Goal: Transaction & Acquisition: Obtain resource

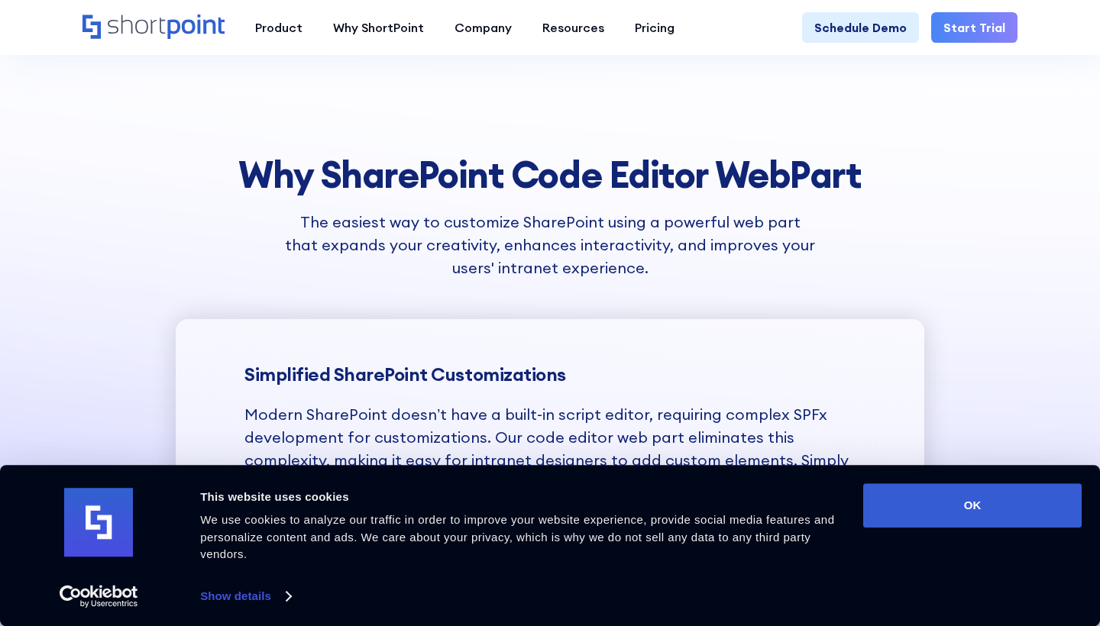
scroll to position [1486, 0]
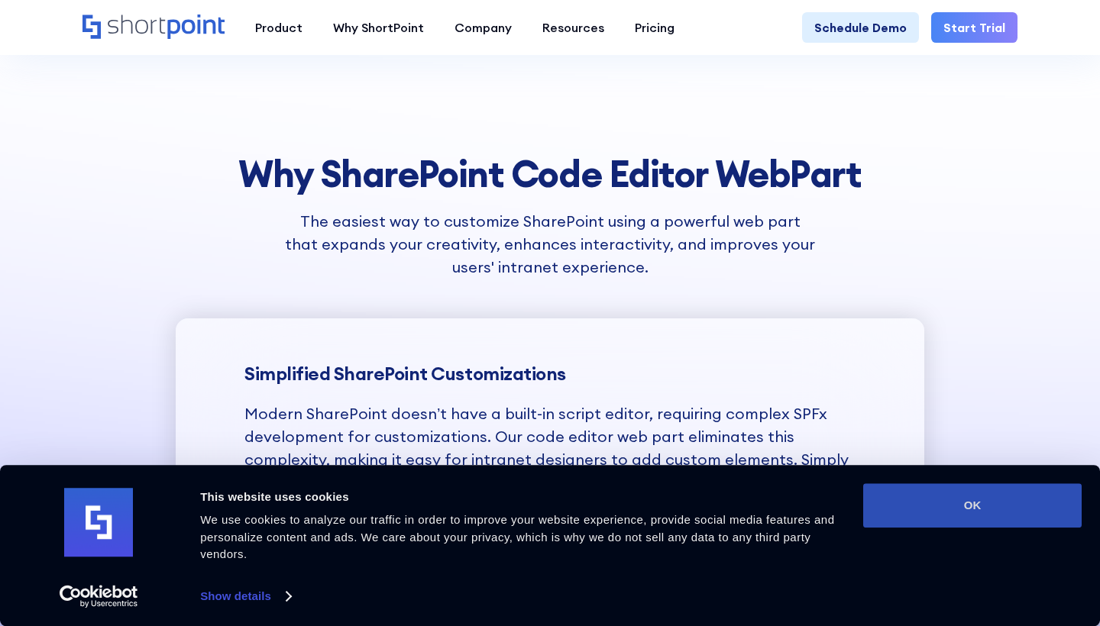
click at [925, 518] on button "OK" at bounding box center [972, 506] width 218 height 44
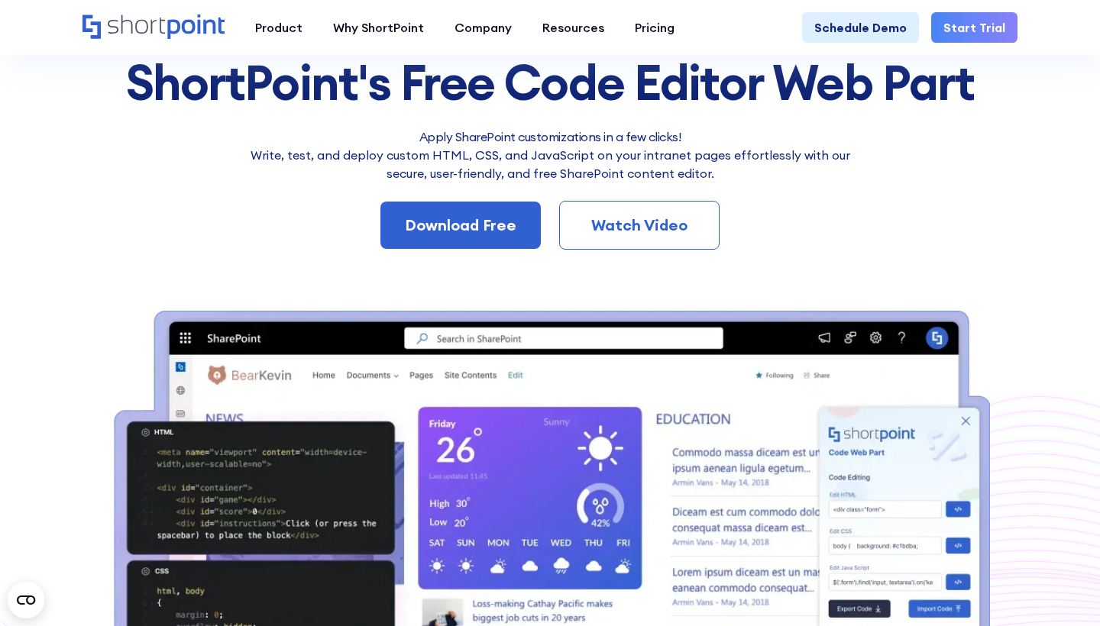
scroll to position [0, 0]
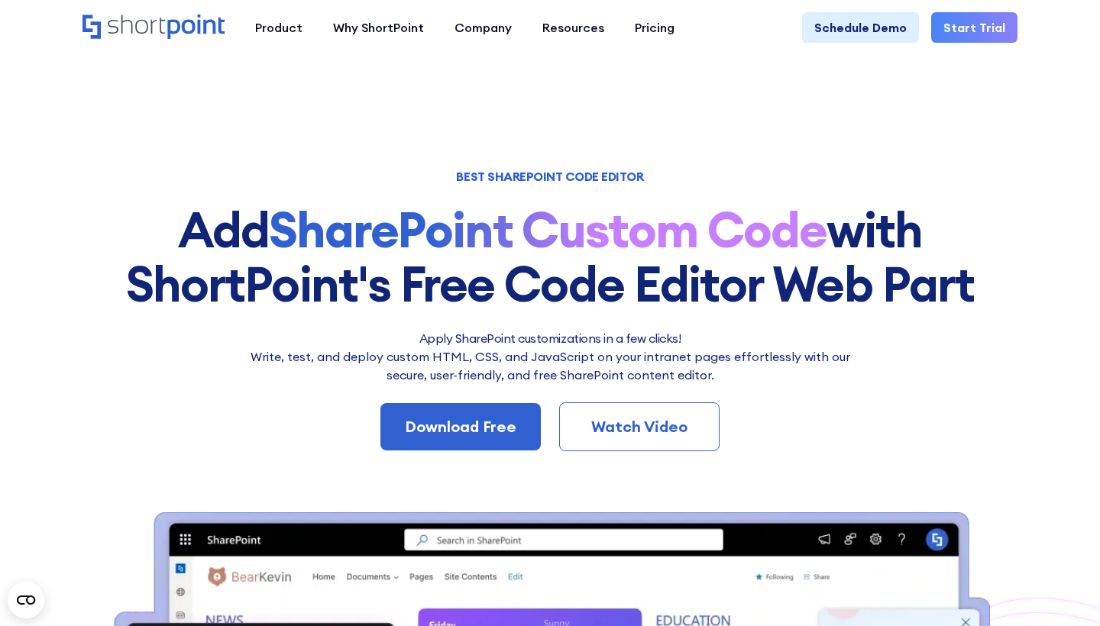
click at [979, 27] on link "Start Trial" at bounding box center [974, 27] width 86 height 31
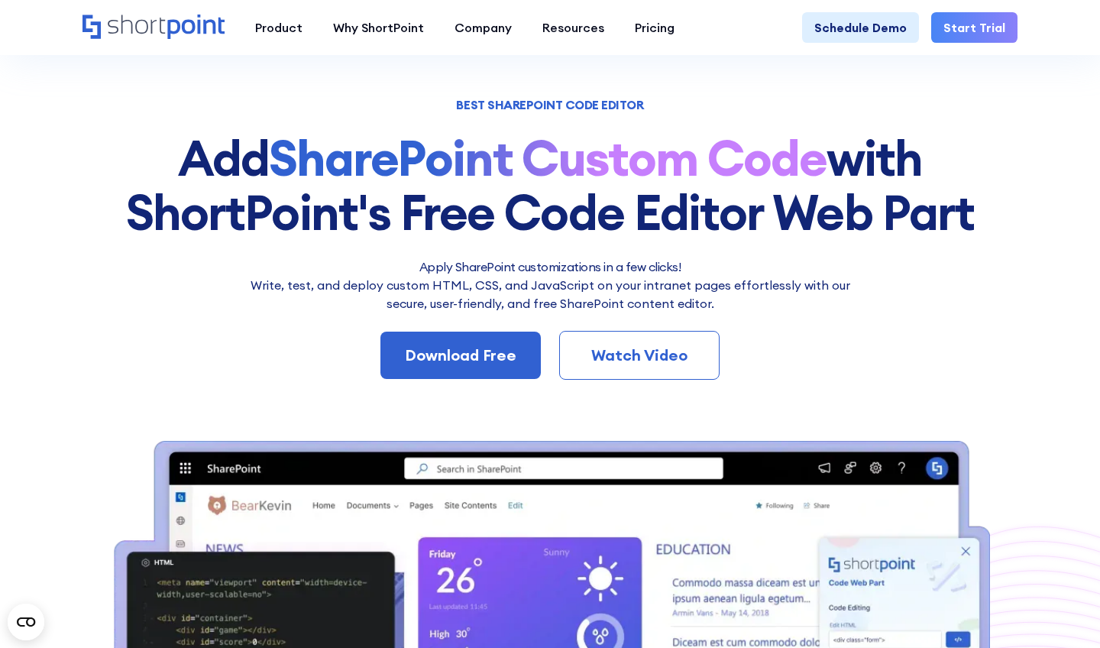
scroll to position [76, 0]
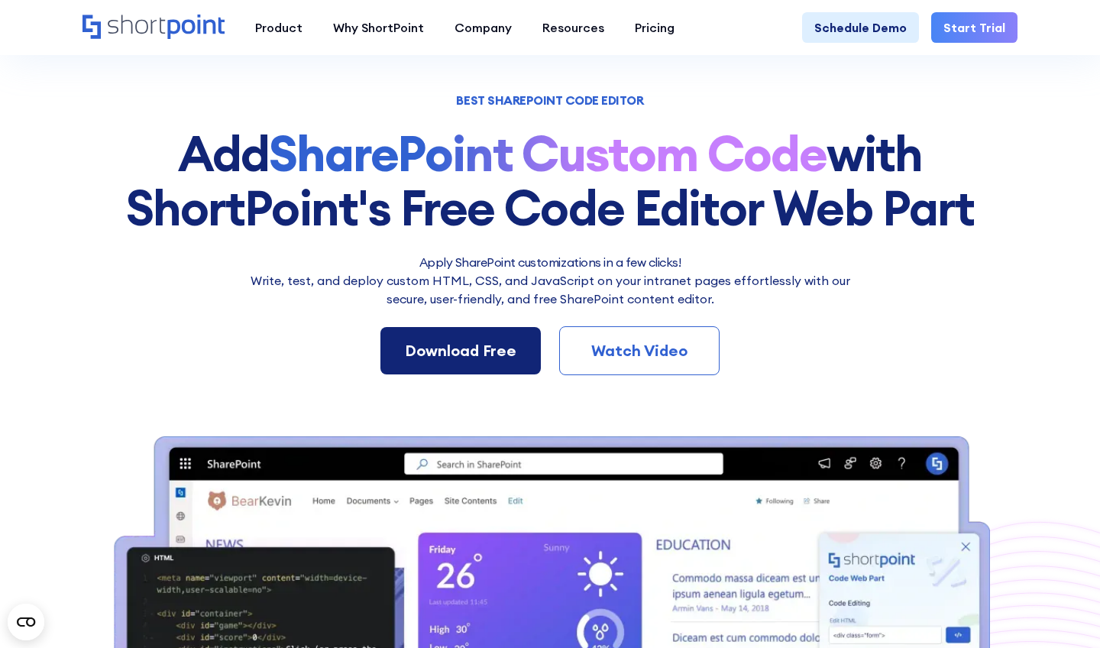
click at [458, 337] on link "Download Free" at bounding box center [460, 350] width 160 height 47
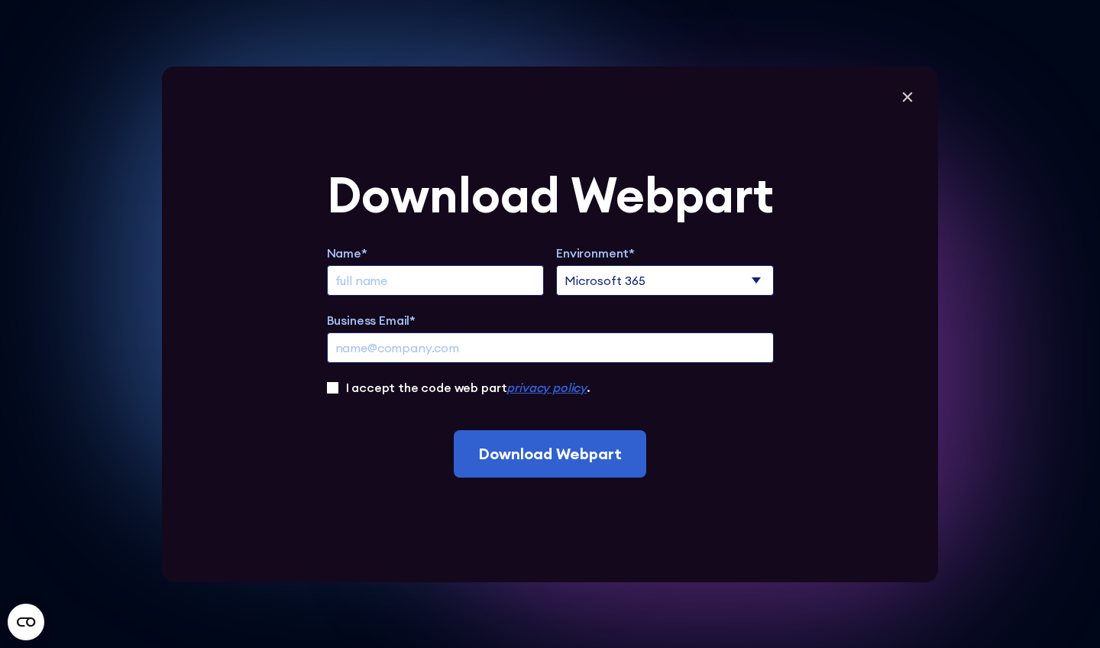
click at [895, 105] on div "Download Webpart Name* Environment* Microsoft 365 SharePoint Online SharePoint …" at bounding box center [550, 324] width 776 height 516
select select "SharePoint Online"
click at [910, 98] on icon at bounding box center [907, 97] width 23 height 23
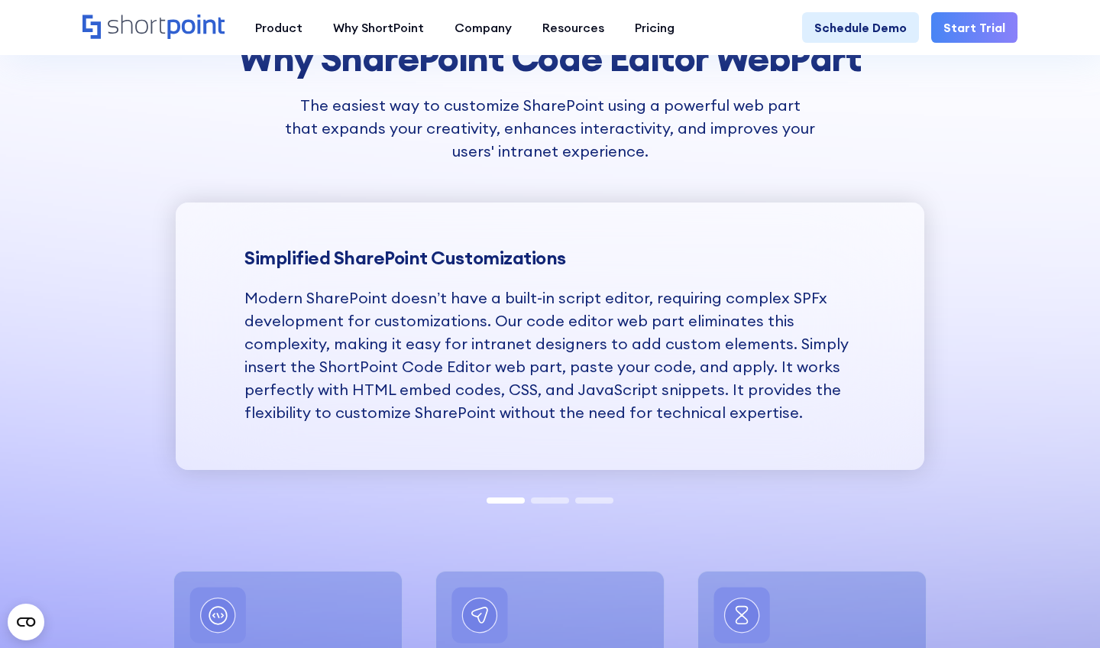
scroll to position [1603, 0]
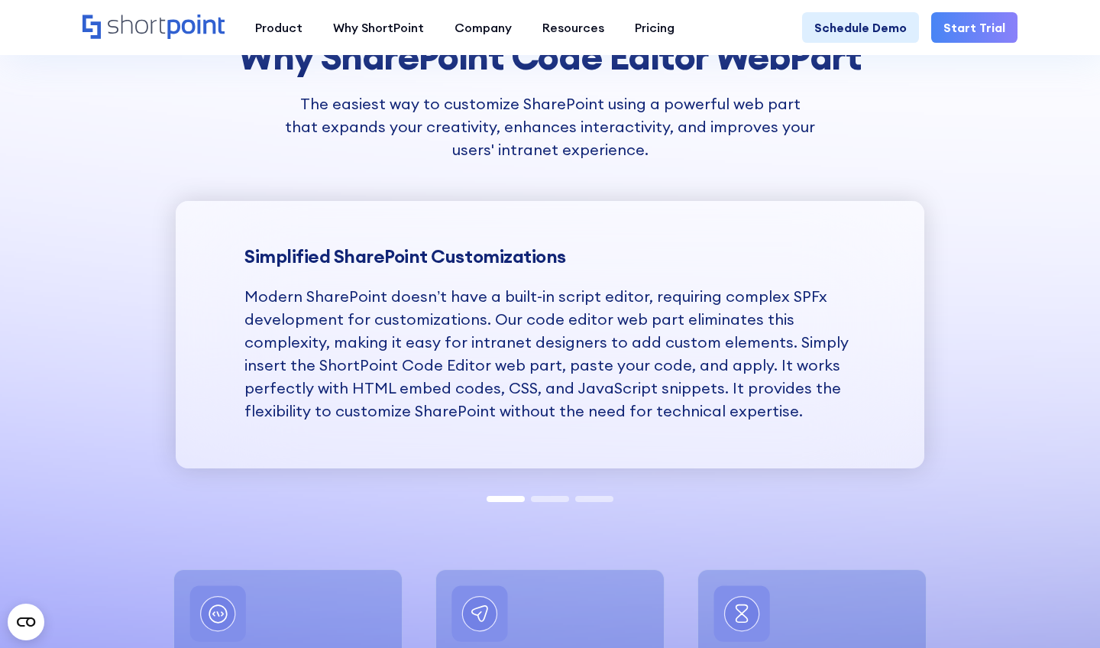
click at [554, 497] on span at bounding box center [550, 499] width 38 height 6
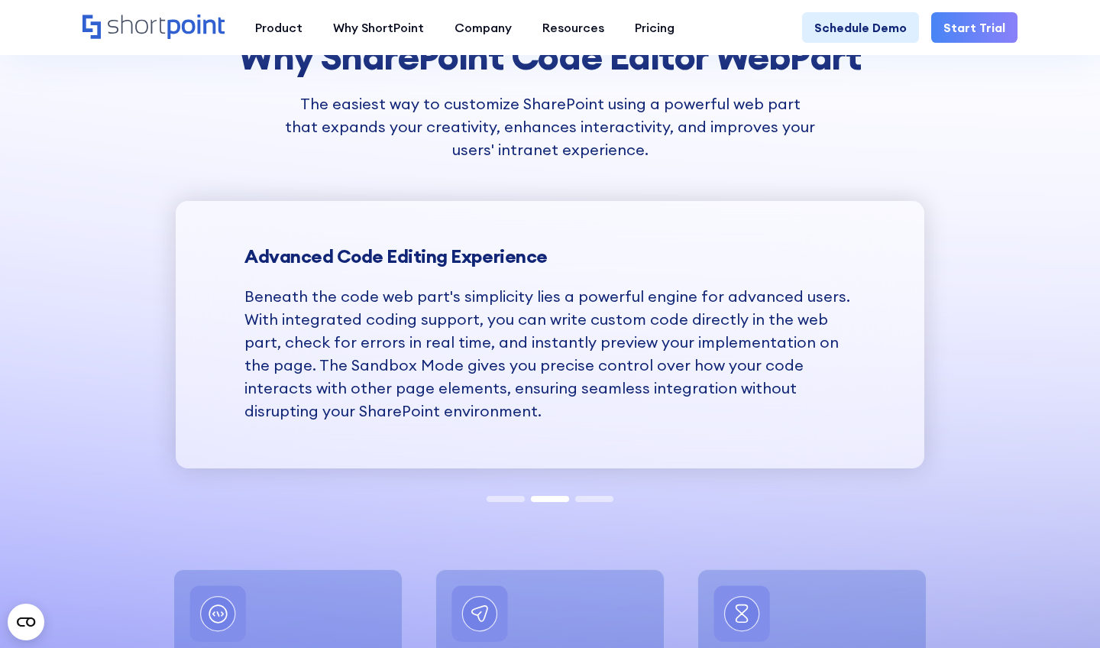
click at [601, 491] on div at bounding box center [550, 497] width 133 height 12
click at [603, 497] on span at bounding box center [594, 499] width 38 height 6
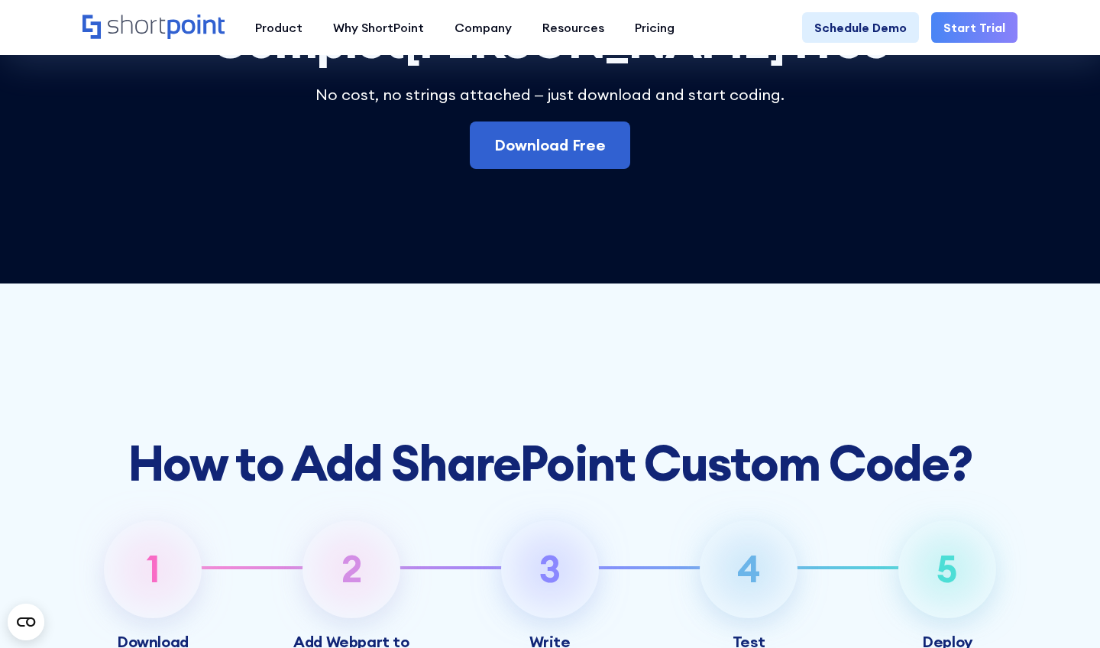
scroll to position [5056, 0]
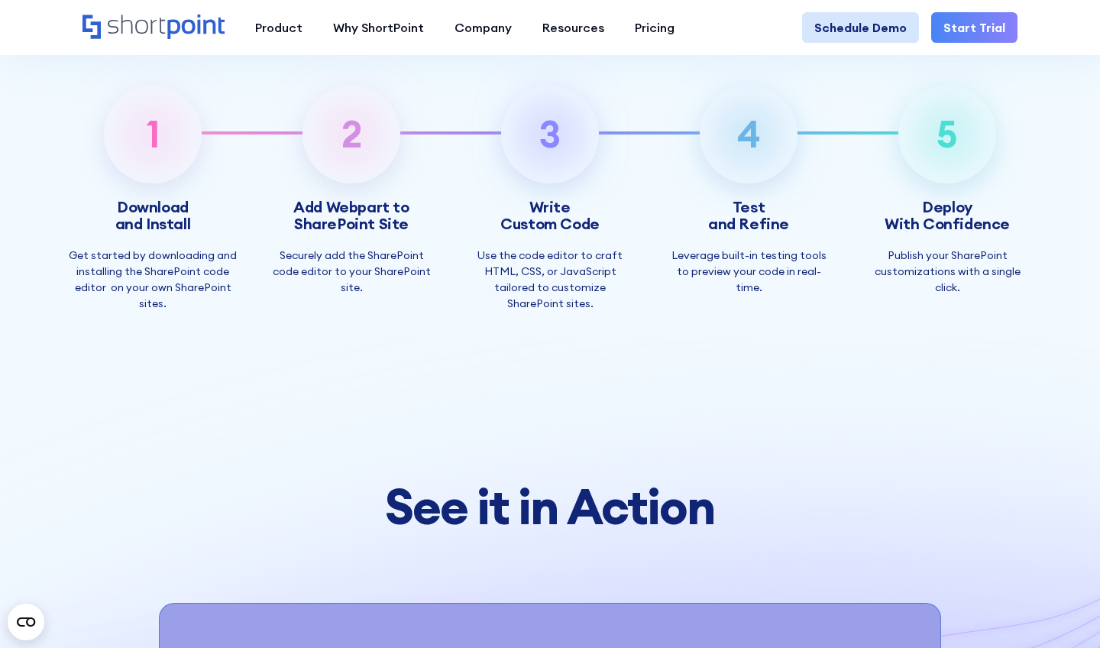
click at [856, 34] on link "Schedule Demo" at bounding box center [860, 27] width 117 height 31
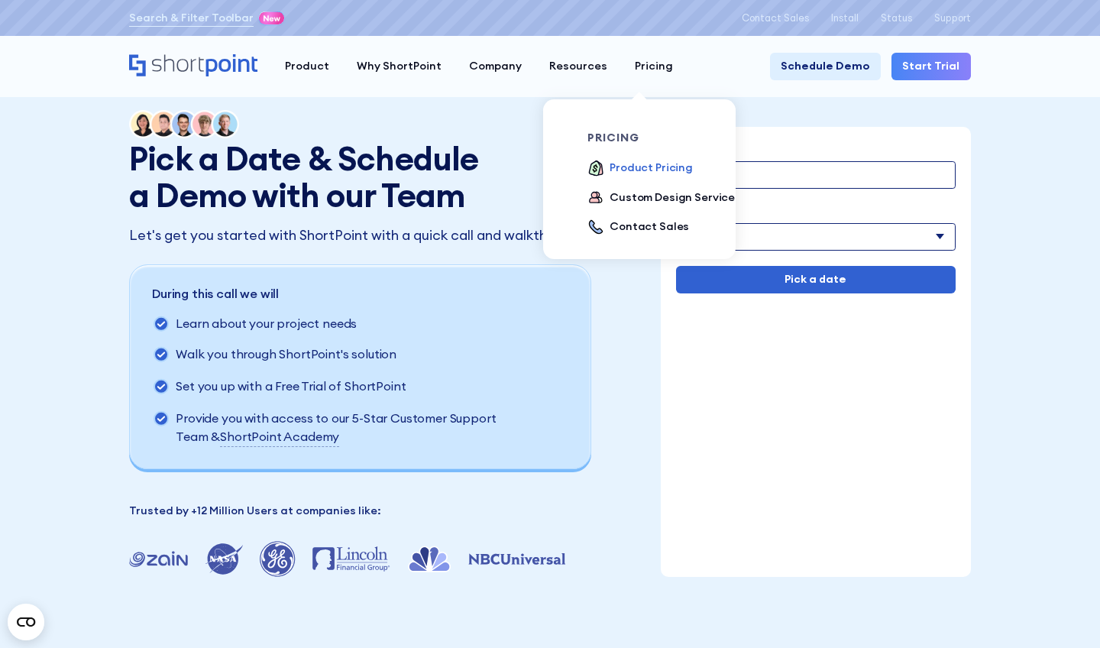
click at [631, 163] on div "Product Pricing" at bounding box center [651, 168] width 83 height 17
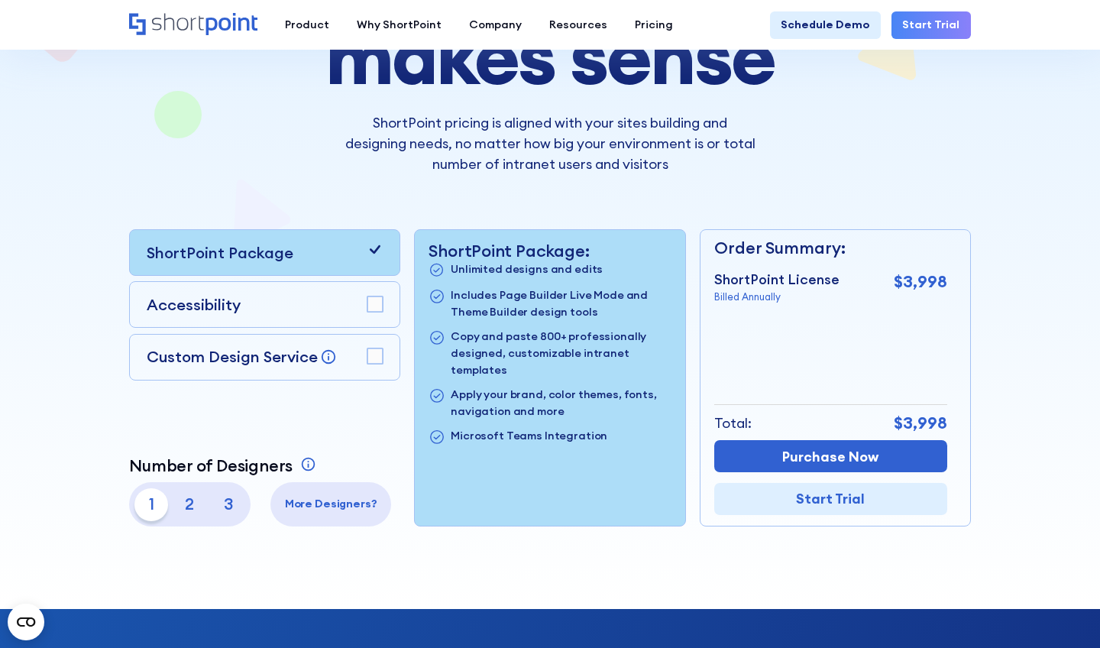
scroll to position [222, 0]
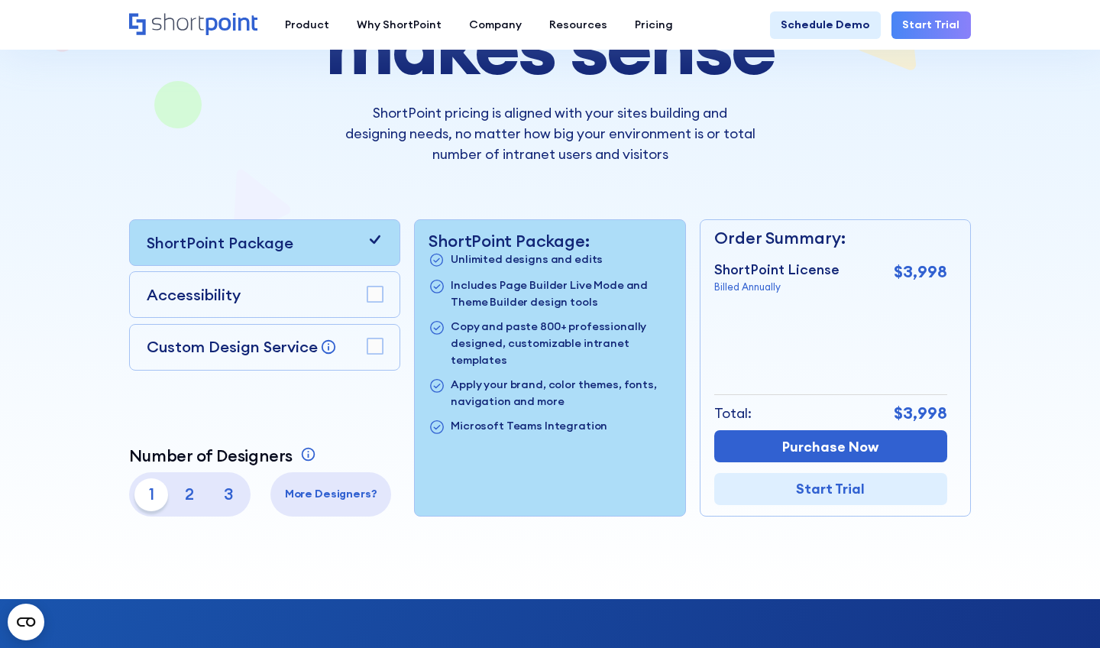
click at [193, 507] on p "2" at bounding box center [189, 494] width 33 height 33
click at [232, 496] on p "3" at bounding box center [228, 494] width 33 height 33
click at [325, 277] on div "Accessibility" at bounding box center [264, 294] width 271 height 47
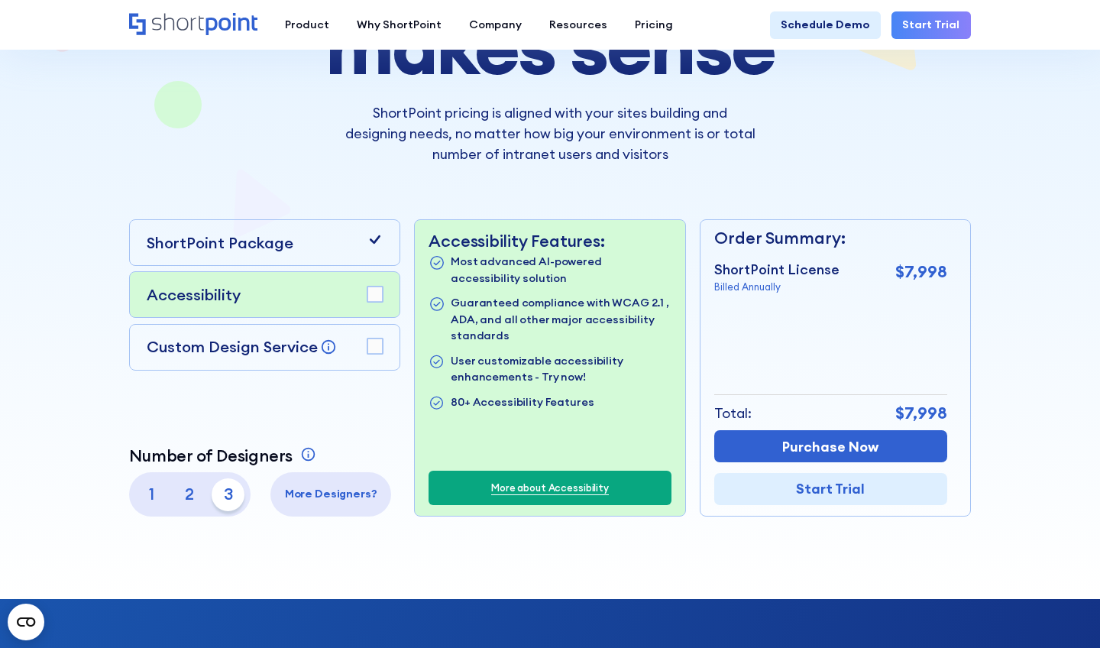
click at [330, 251] on div "ShortPoint Package" at bounding box center [265, 242] width 237 height 23
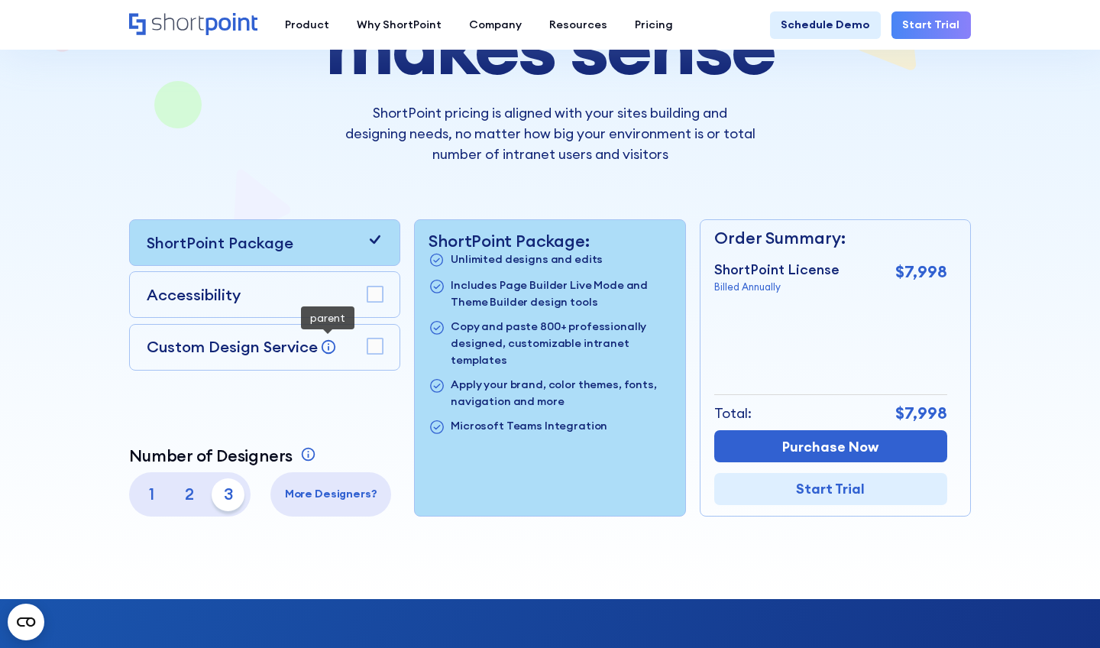
click at [315, 405] on div "ShortPoint Package Accessibility Custom Design Service Bring your dream design …" at bounding box center [264, 367] width 271 height 297
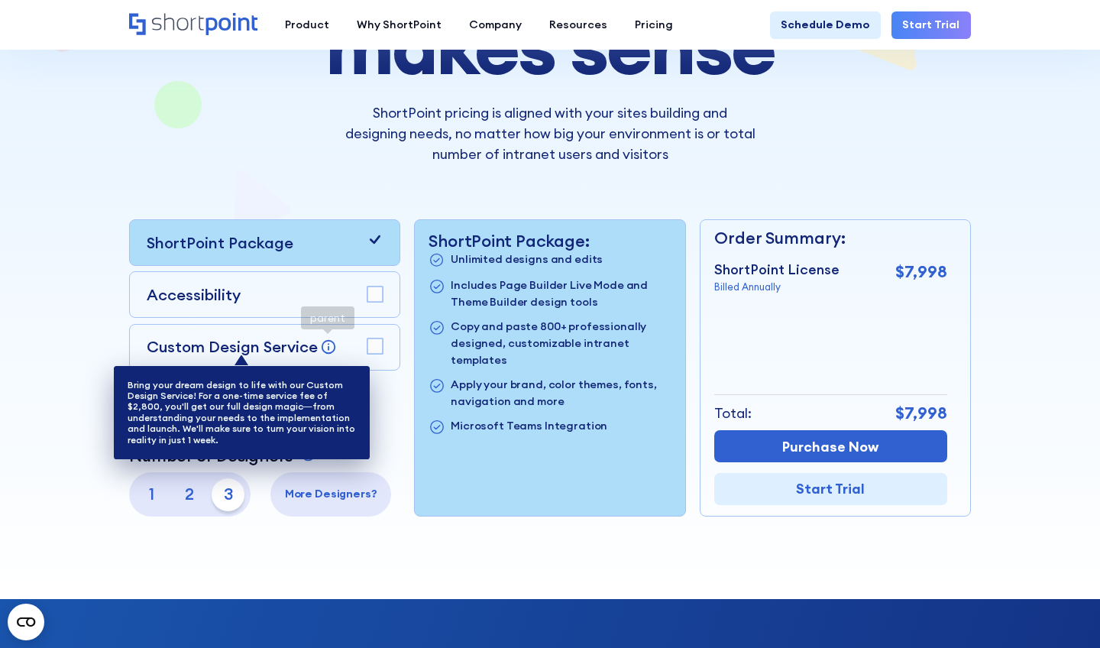
click at [328, 350] on icon at bounding box center [328, 346] width 17 height 17
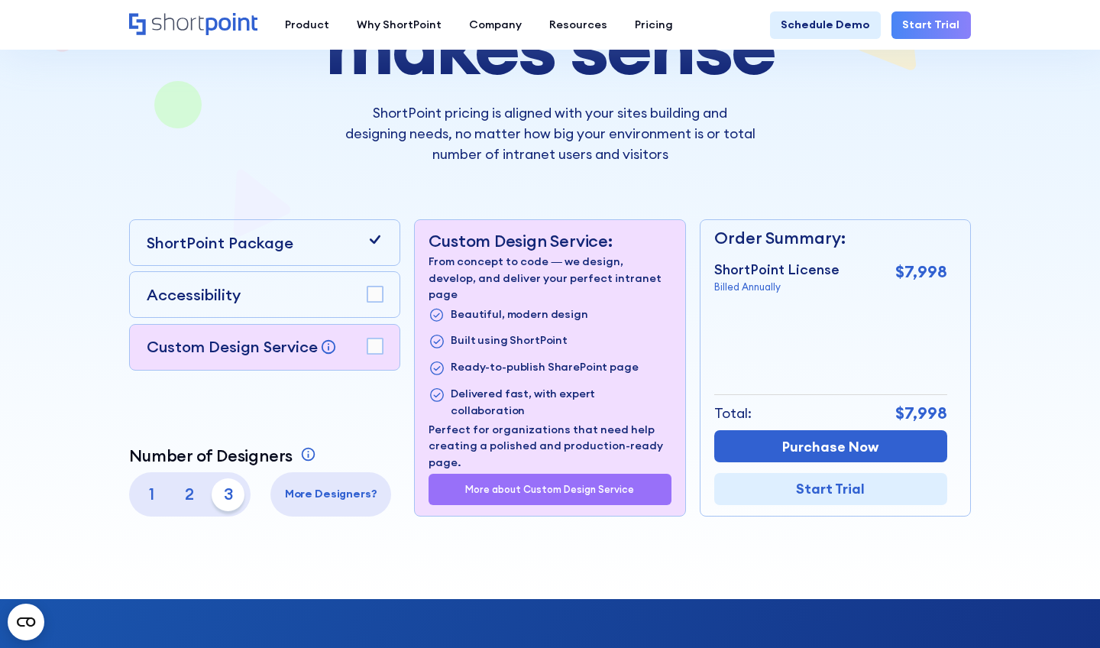
click at [167, 501] on p "1" at bounding box center [150, 494] width 33 height 33
